Goal: Task Accomplishment & Management: Manage account settings

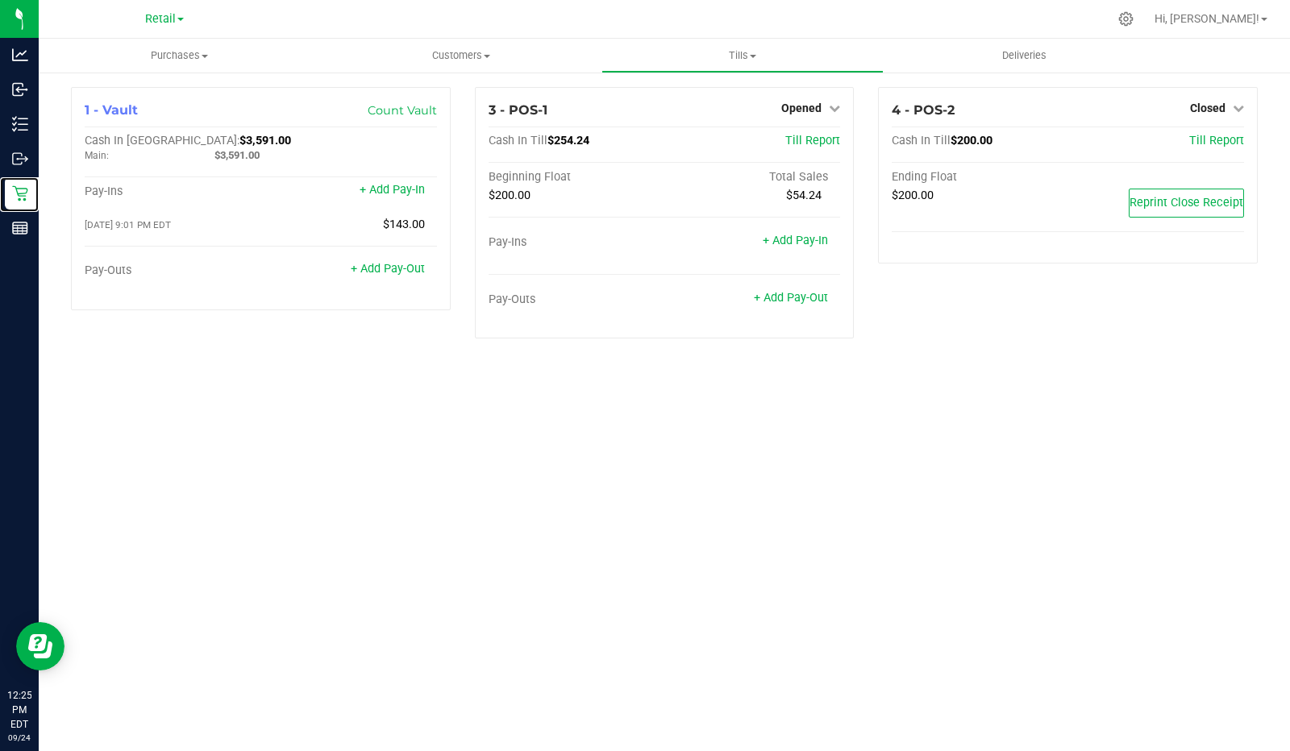
click at [0, 0] on p "Retail" at bounding box center [0, 0] width 0 height 0
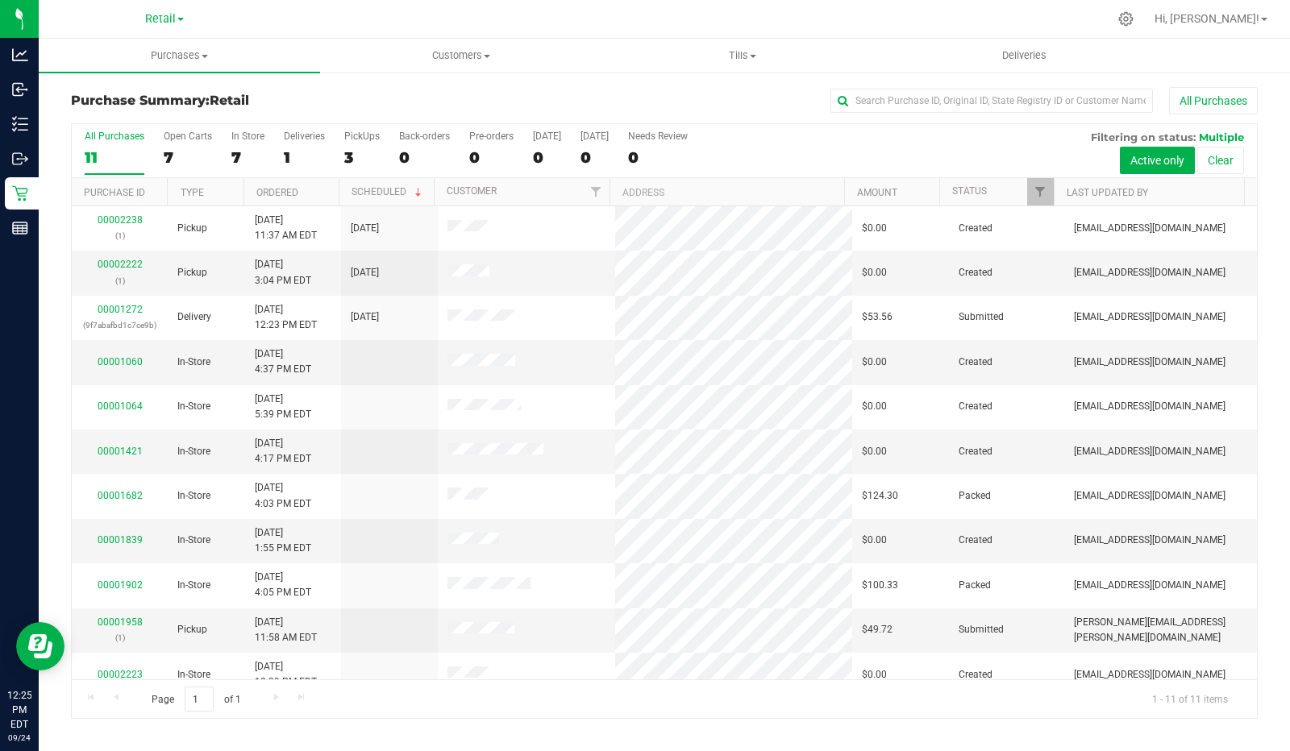
click at [358, 150] on div "3" at bounding box center [361, 157] width 35 height 19
click at [0, 0] on input "PickUps 3" at bounding box center [0, 0] width 0 height 0
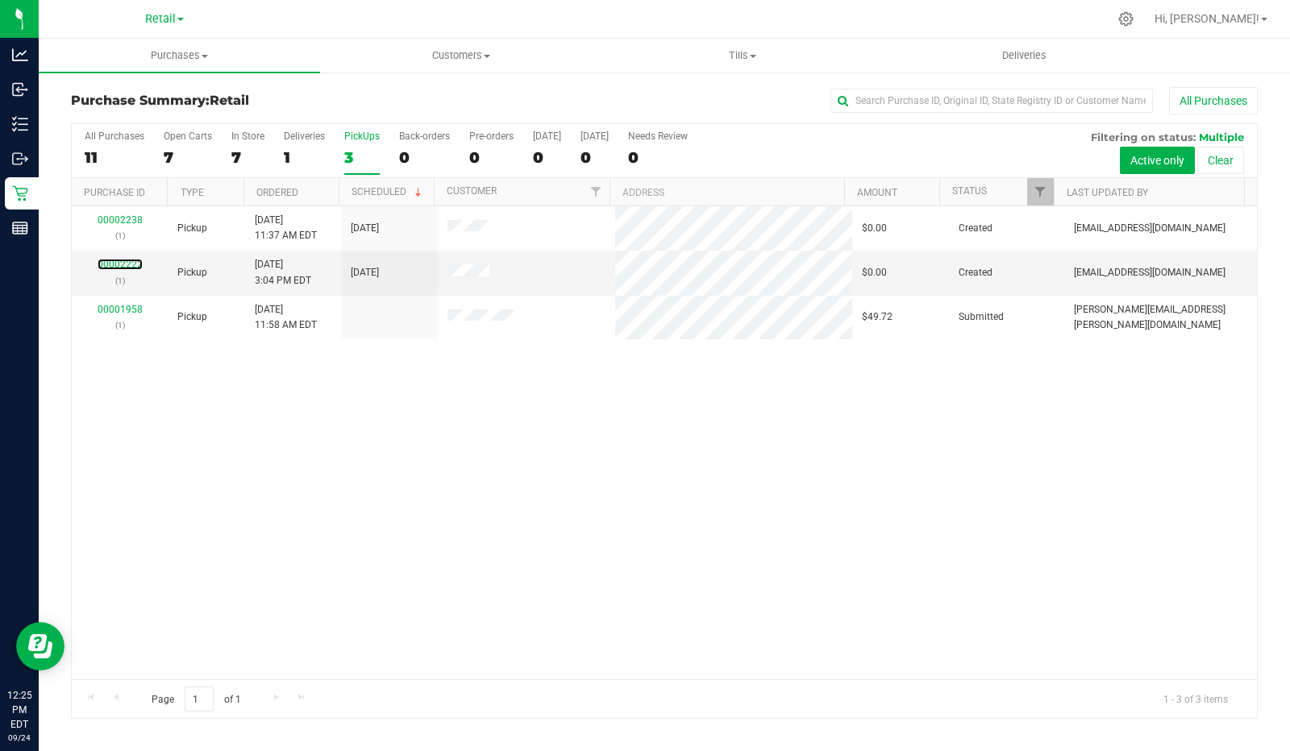
click at [129, 267] on link "00002222" at bounding box center [120, 264] width 45 height 11
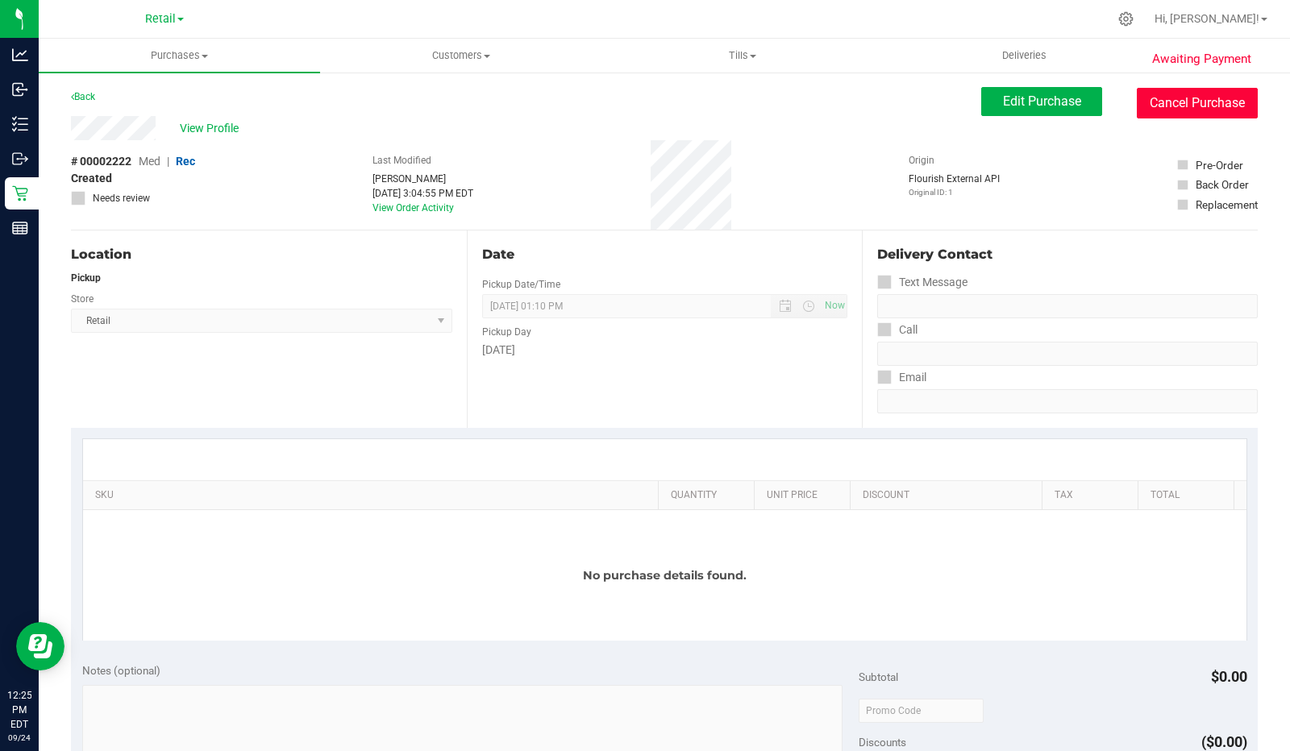
click at [1197, 101] on button "Cancel Purchase" at bounding box center [1197, 103] width 121 height 31
click at [194, 123] on span "View Profile" at bounding box center [212, 128] width 65 height 17
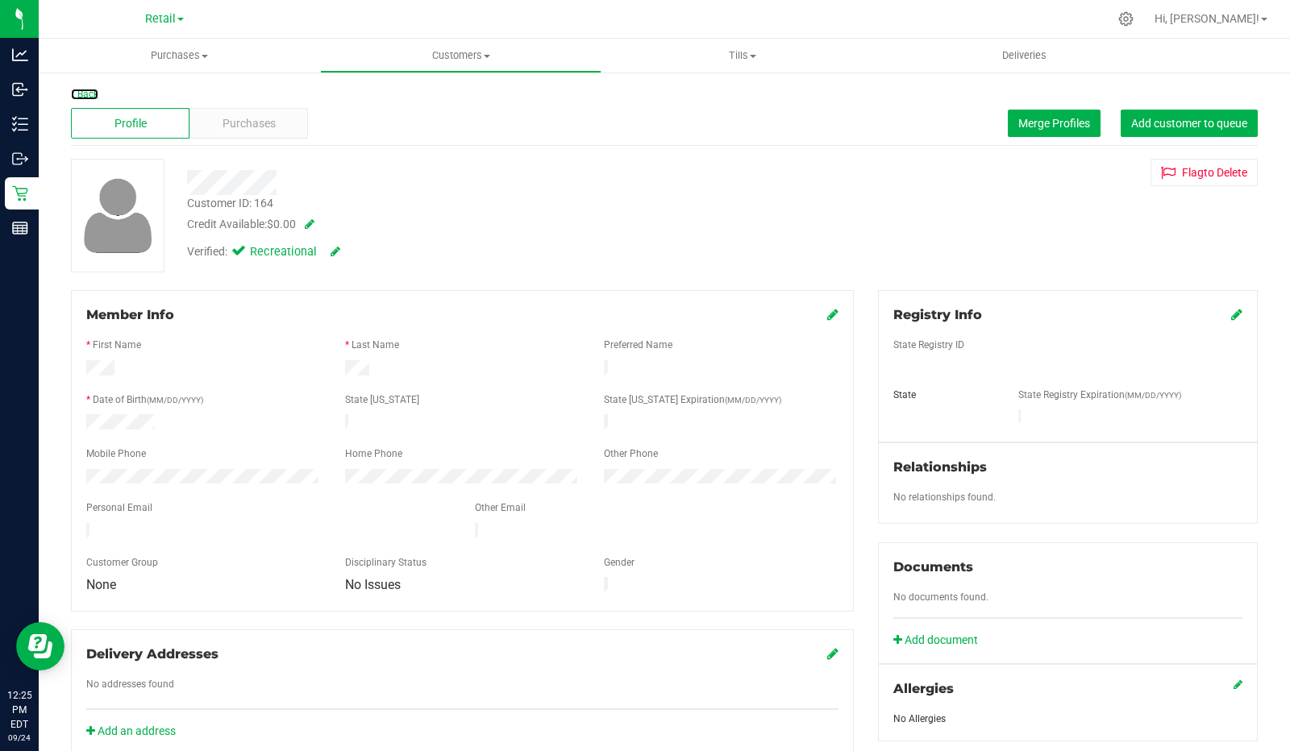
click at [89, 90] on link "Back" at bounding box center [84, 94] width 27 height 11
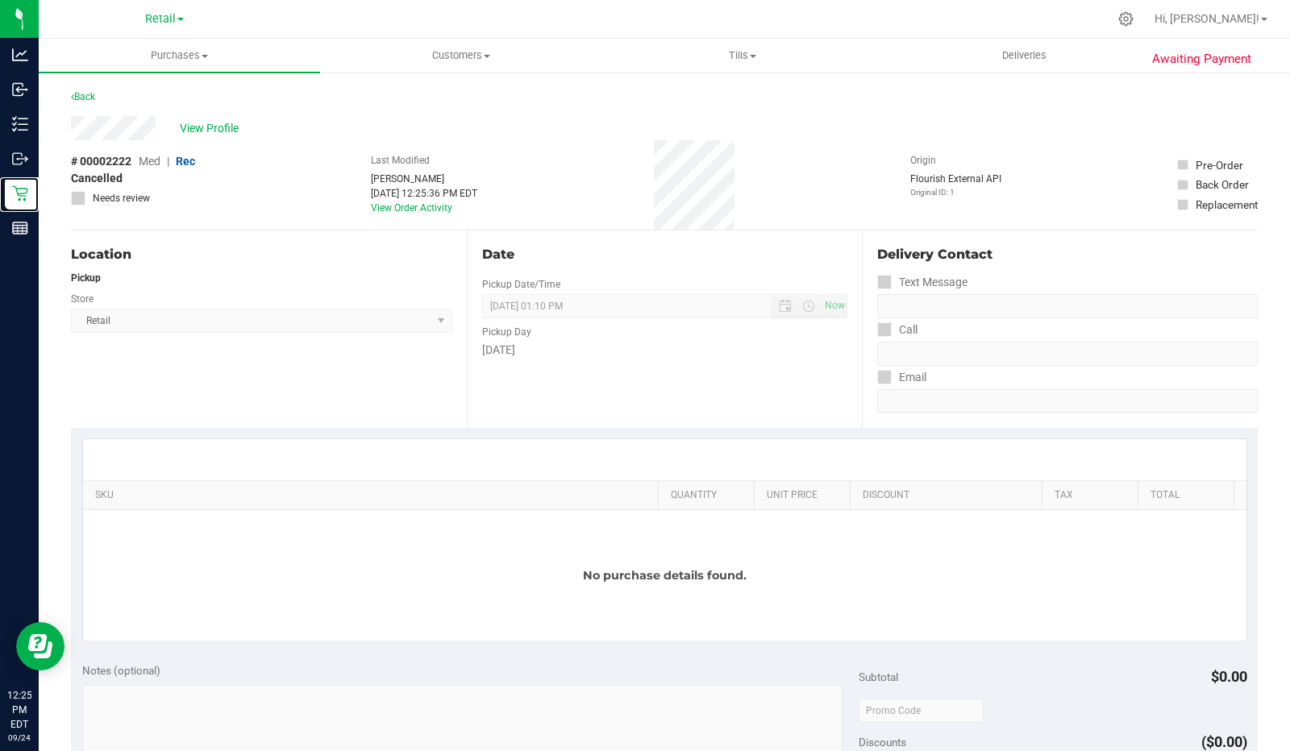
click at [18, 194] on icon at bounding box center [19, 193] width 15 height 15
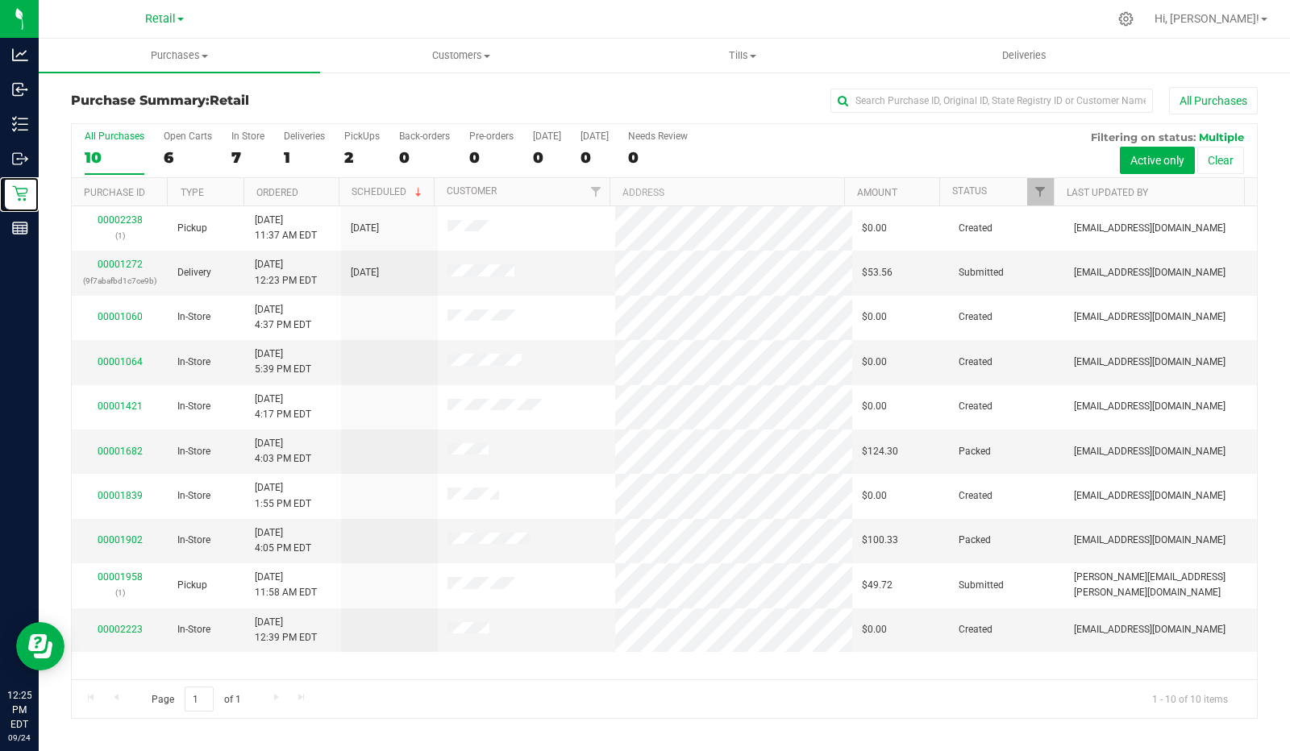
click at [39, 203] on div "Retail" at bounding box center [22, 193] width 34 height 32
click at [348, 144] on label "PickUps 2" at bounding box center [361, 153] width 35 height 44
click at [0, 0] on input "PickUps 2" at bounding box center [0, 0] width 0 height 0
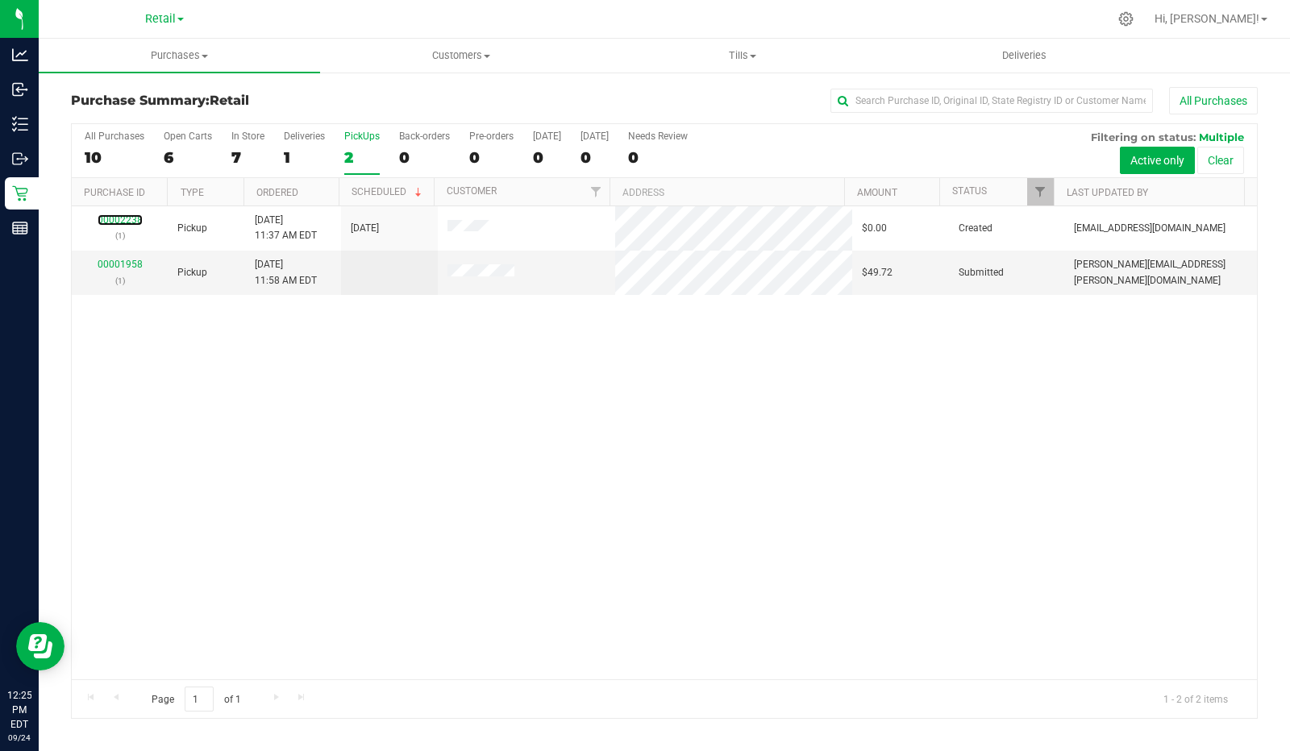
click at [127, 218] on link "00002238" at bounding box center [120, 219] width 45 height 11
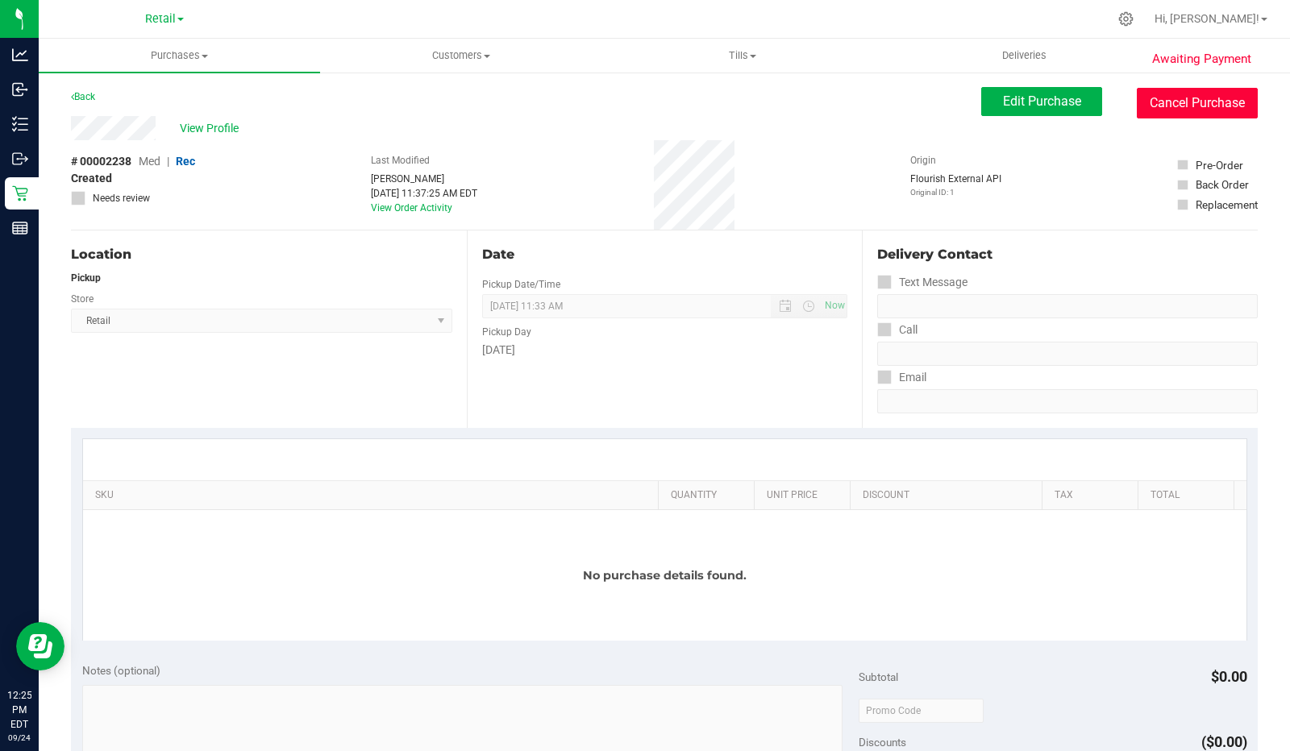
click at [1195, 105] on button "Cancel Purchase" at bounding box center [1197, 103] width 121 height 31
click at [27, 192] on icon at bounding box center [20, 193] width 16 height 16
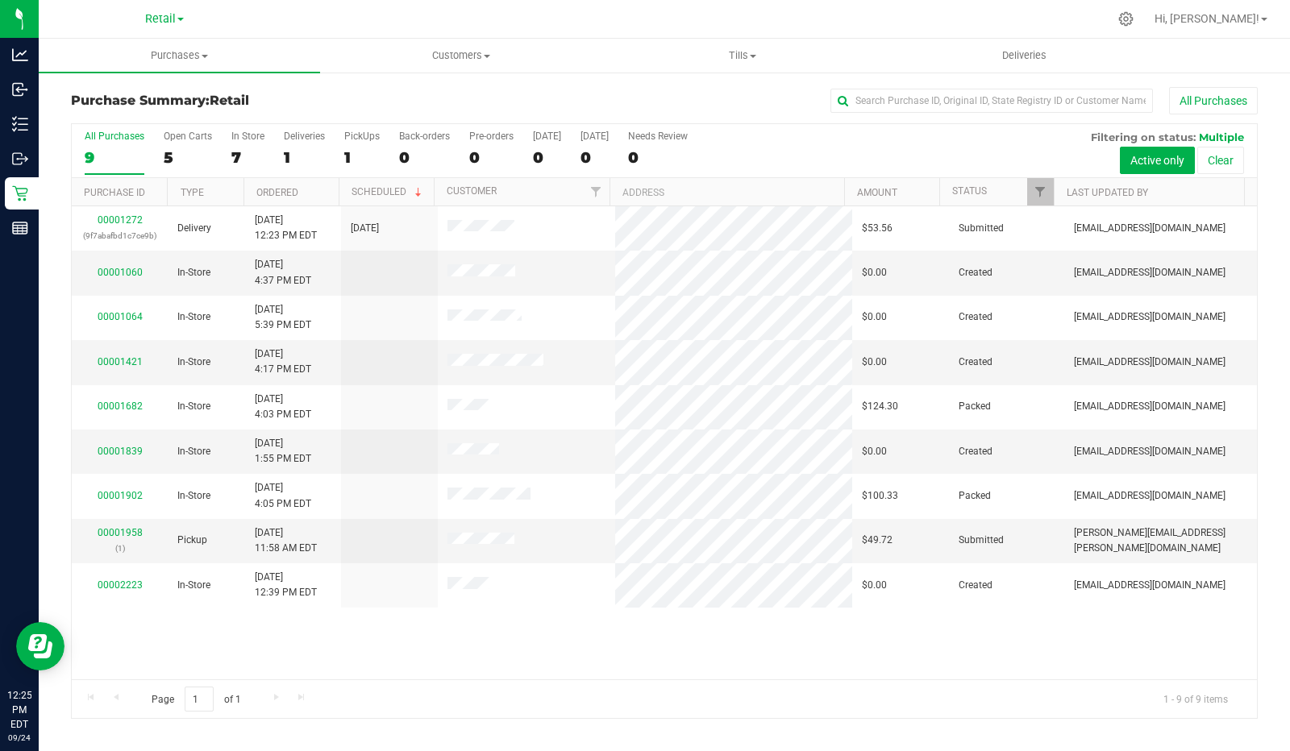
click at [539, 654] on div "00001272 (9f7abafbd1c7ce9b) Delivery [DATE] 12:23 PM EDT 8/6/2025 $53.56 Submit…" at bounding box center [664, 442] width 1185 height 473
click at [360, 149] on div "1" at bounding box center [361, 157] width 35 height 19
click at [0, 0] on input "PickUps 1" at bounding box center [0, 0] width 0 height 0
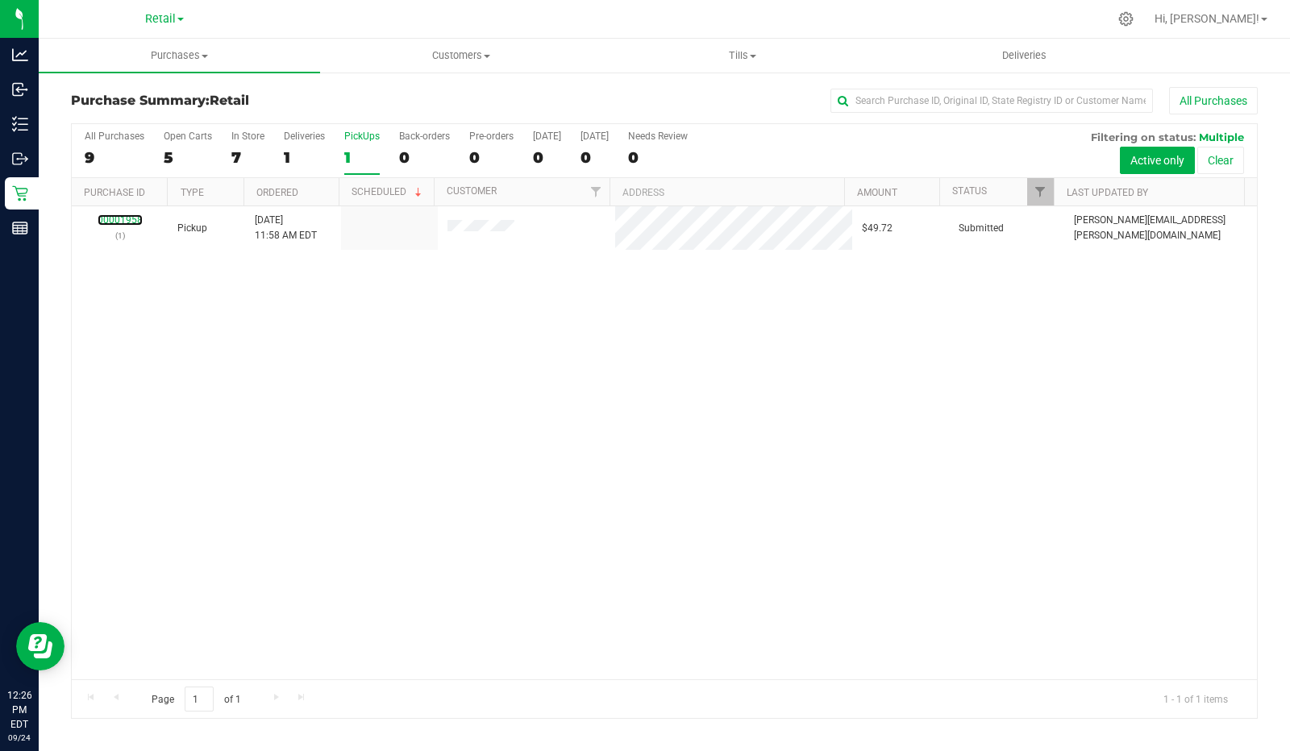
click at [127, 217] on link "00001958" at bounding box center [120, 219] width 45 height 11
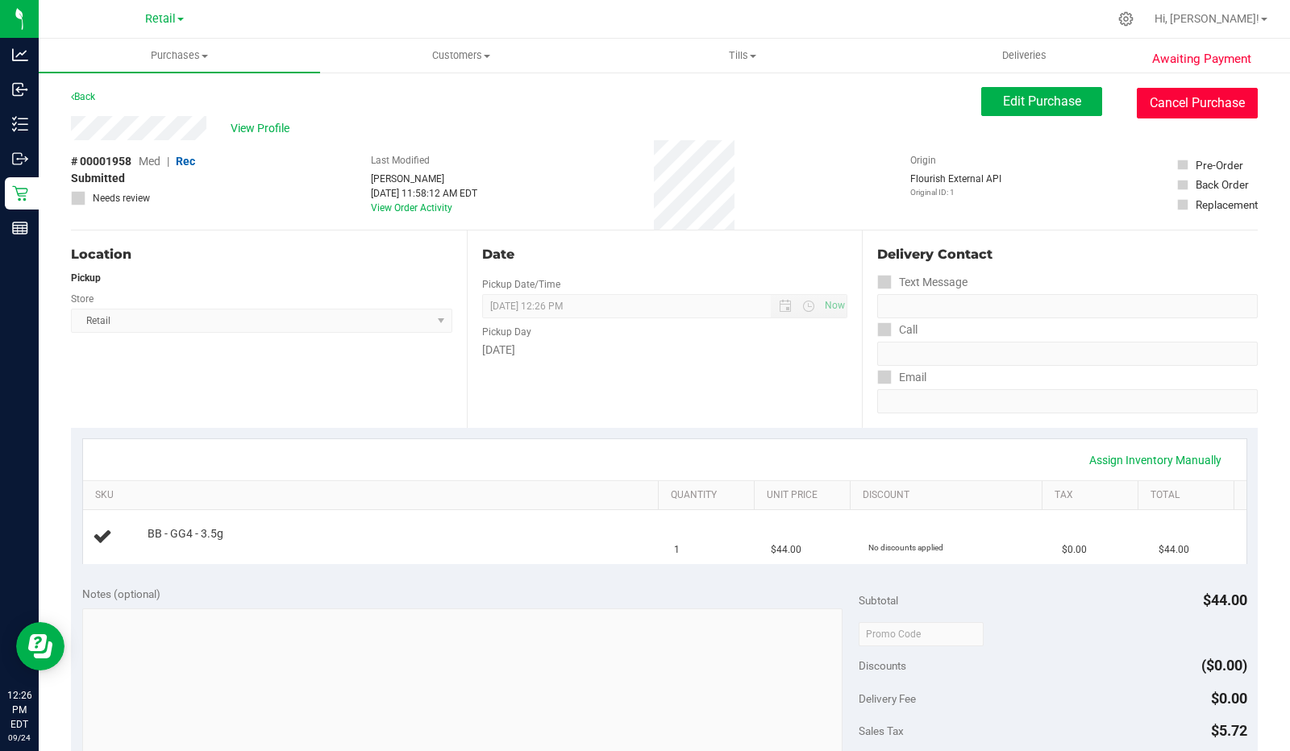
click at [1188, 102] on button "Cancel Purchase" at bounding box center [1197, 103] width 121 height 31
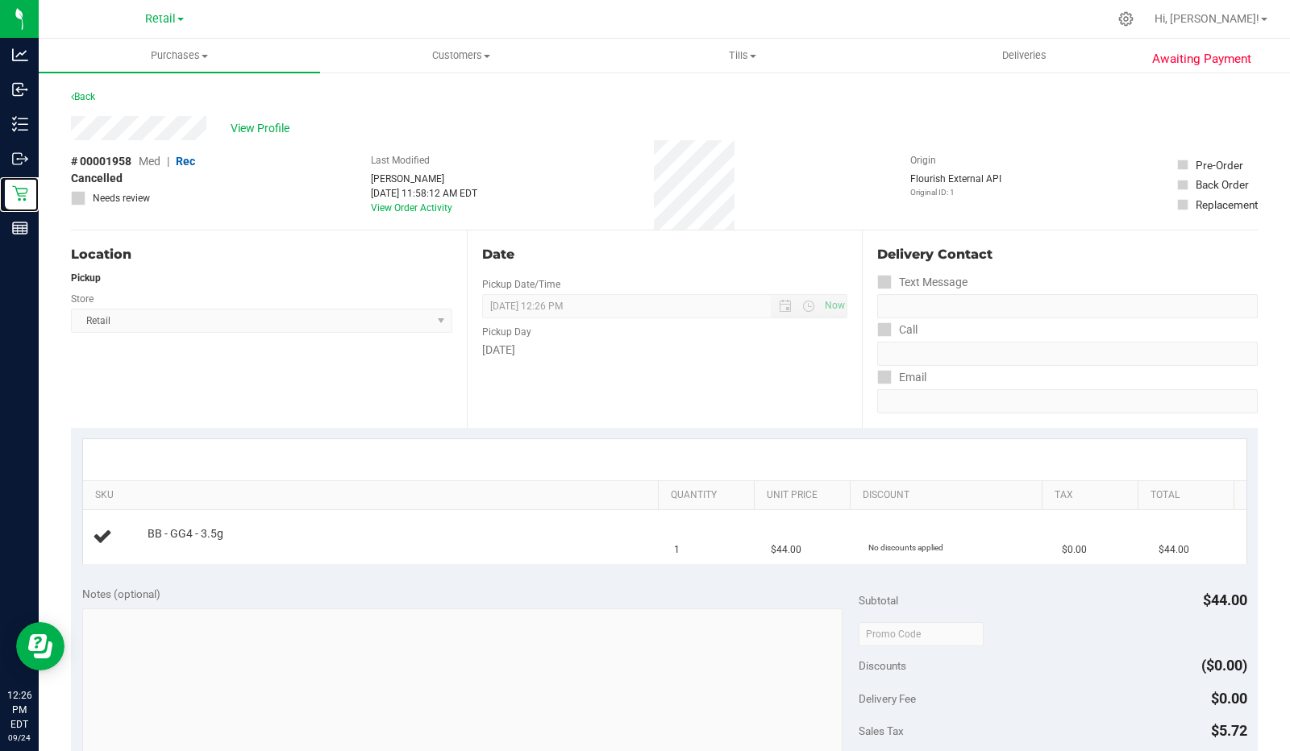
click at [27, 193] on icon at bounding box center [20, 193] width 16 height 16
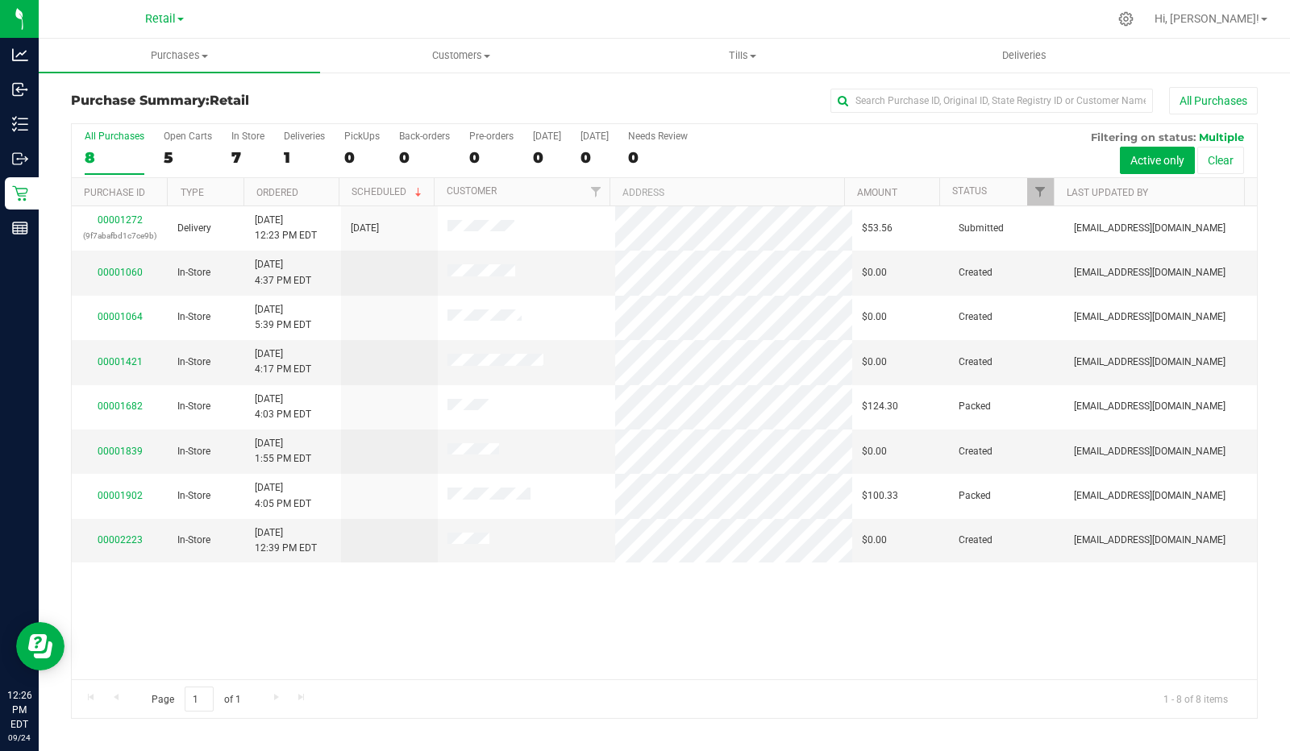
click at [368, 144] on label "PickUps 0" at bounding box center [361, 153] width 35 height 44
click at [0, 0] on input "PickUps 0" at bounding box center [0, 0] width 0 height 0
